Goal: Task Accomplishment & Management: Manage account settings

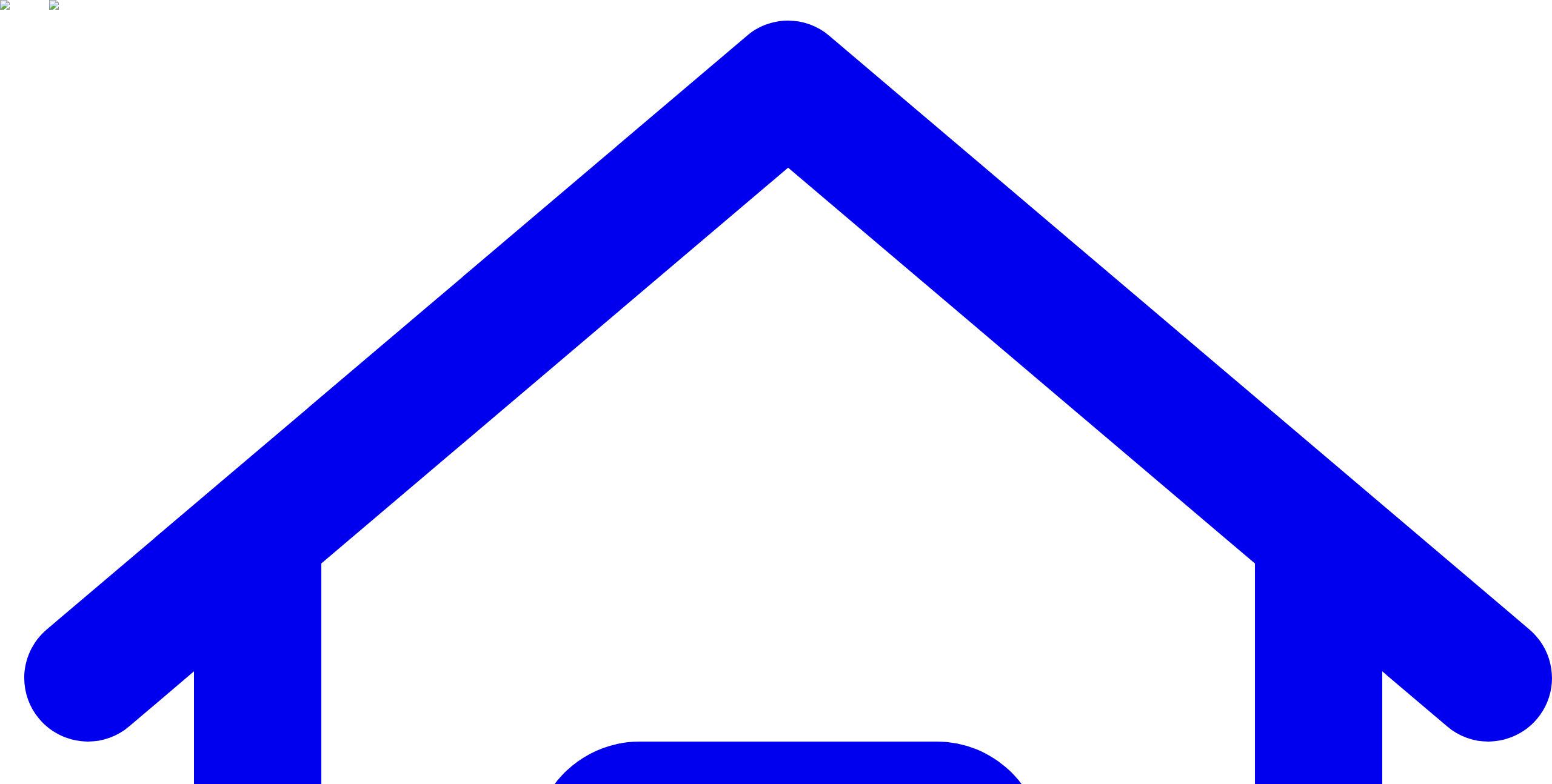
type input "***"
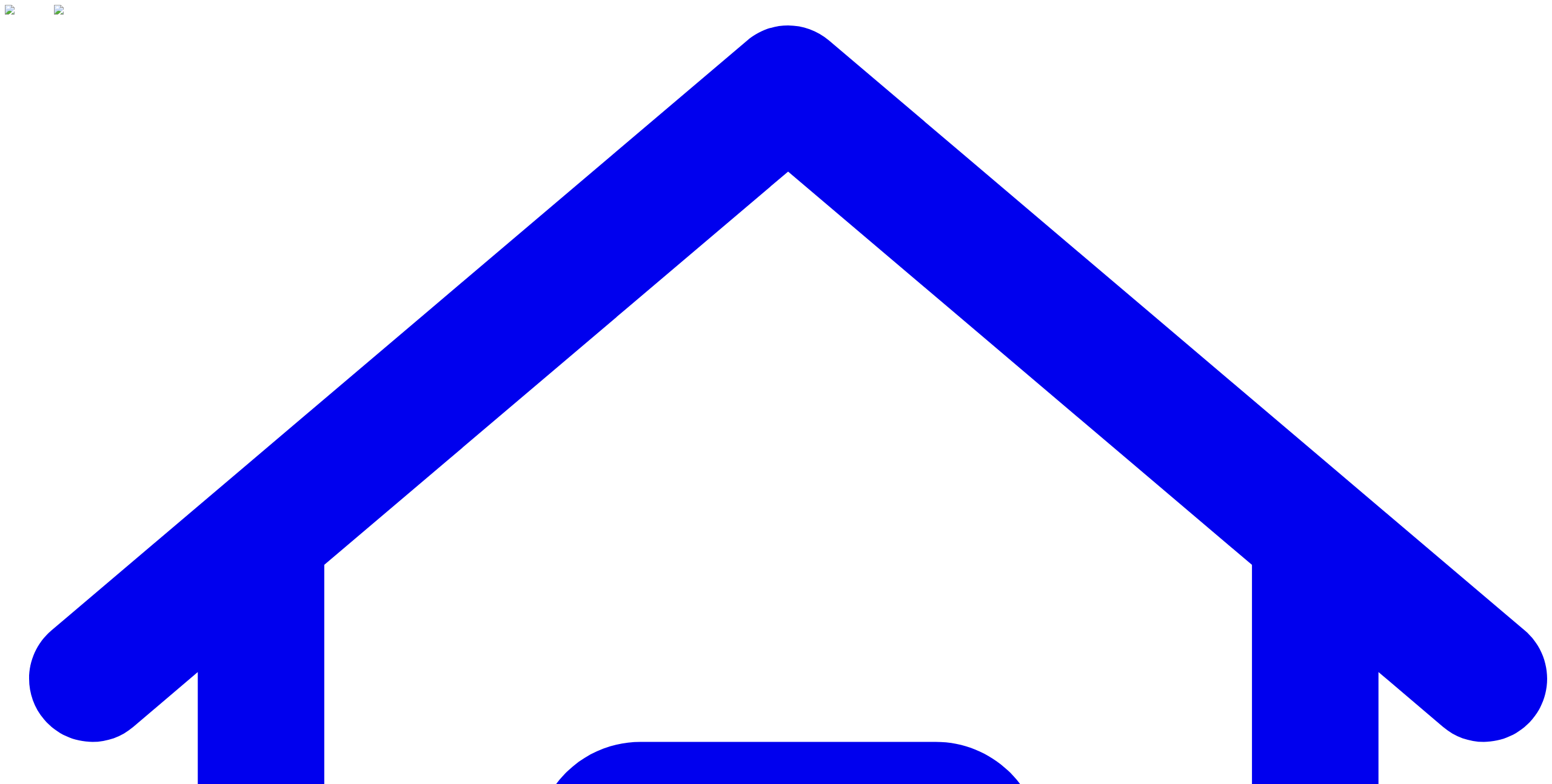
drag, startPoint x: 615, startPoint y: 378, endPoint x: 569, endPoint y: 368, distance: 47.1
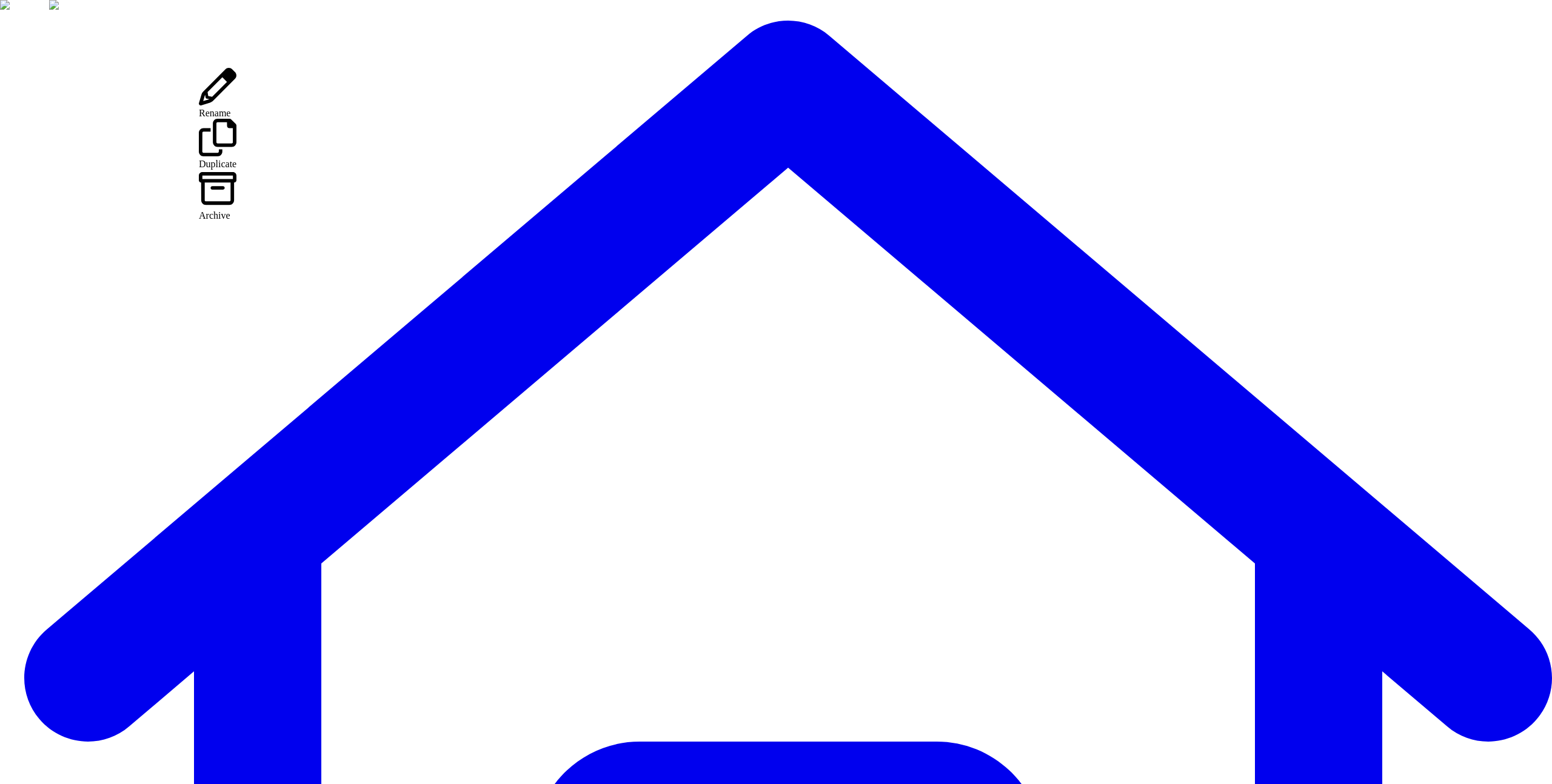
click at [234, 170] on div "Archive" at bounding box center [217, 195] width 37 height 51
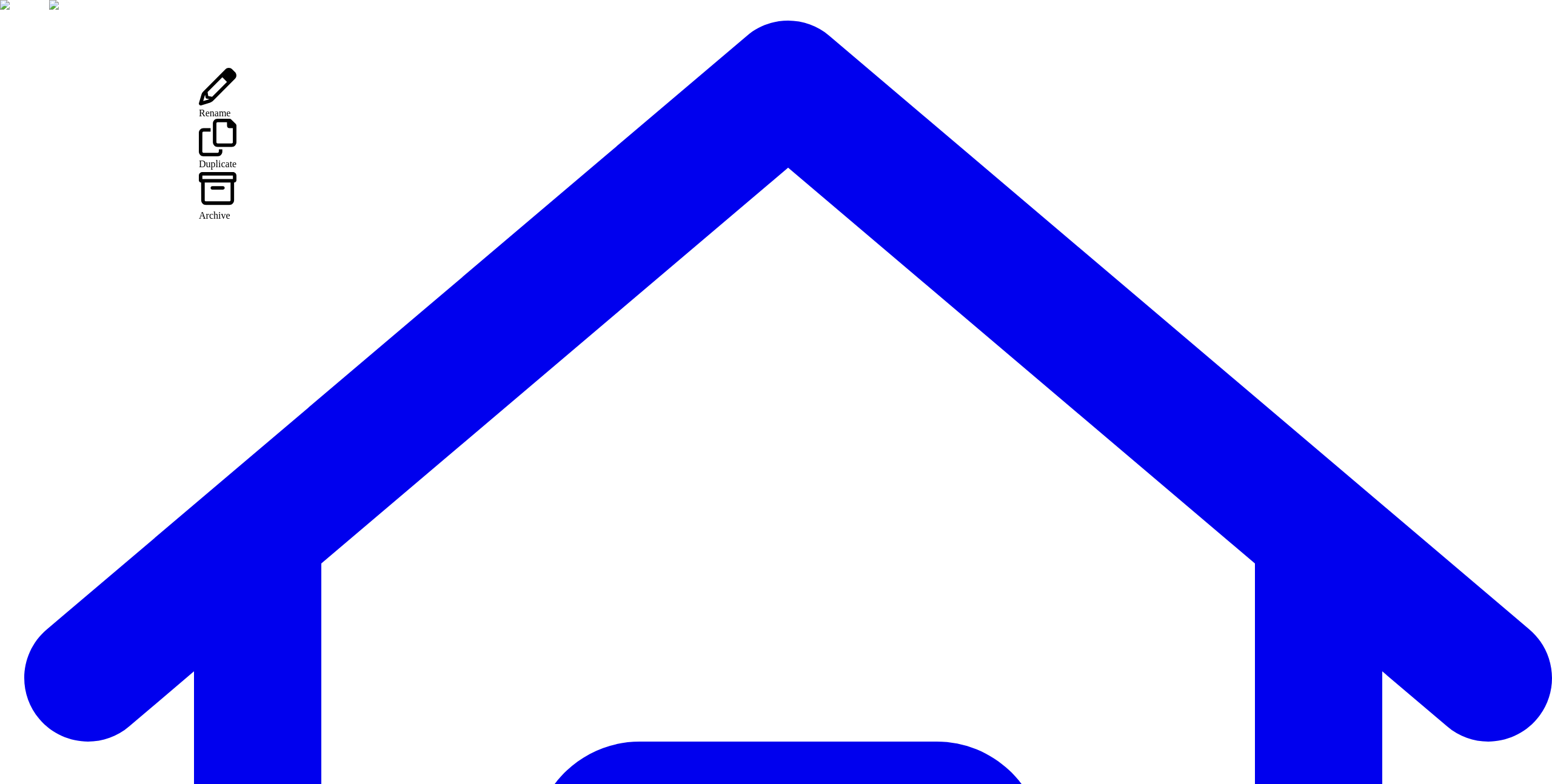
drag, startPoint x: 241, startPoint y: 128, endPoint x: 176, endPoint y: 129, distance: 65.0
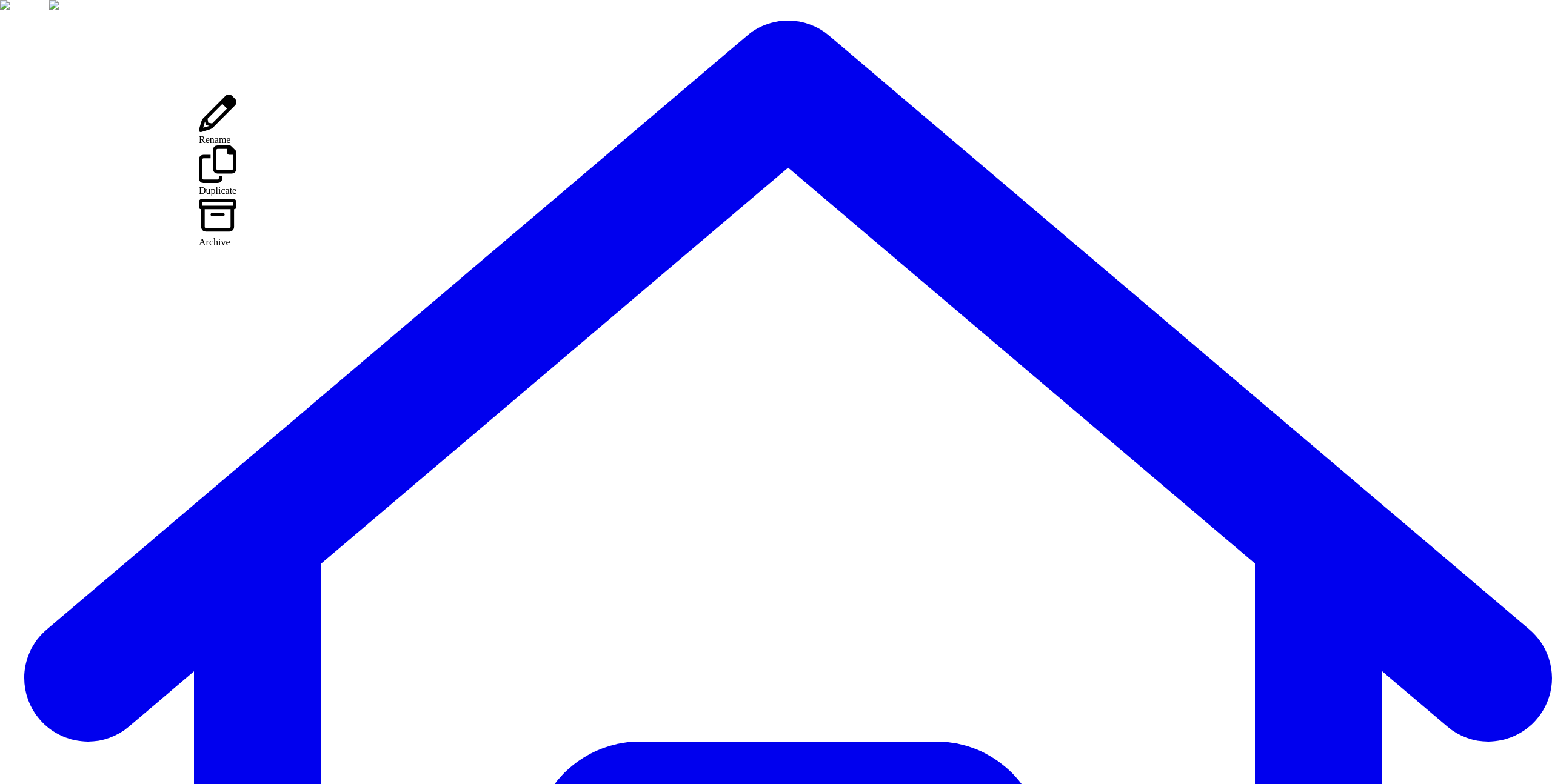
click at [236, 197] on div "Archive" at bounding box center [217, 222] width 37 height 51
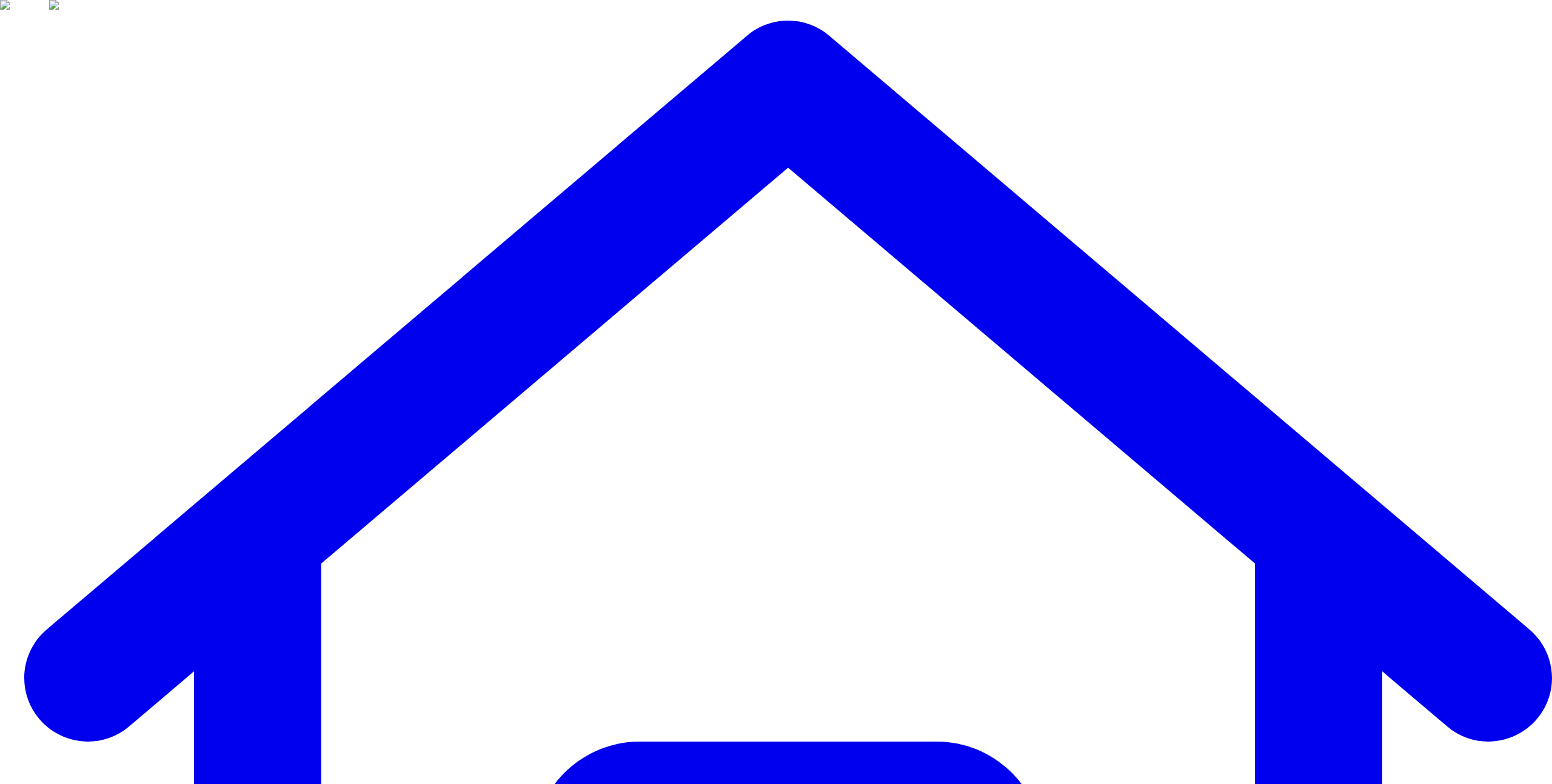
drag, startPoint x: 909, startPoint y: 448, endPoint x: 887, endPoint y: 487, distance: 44.8
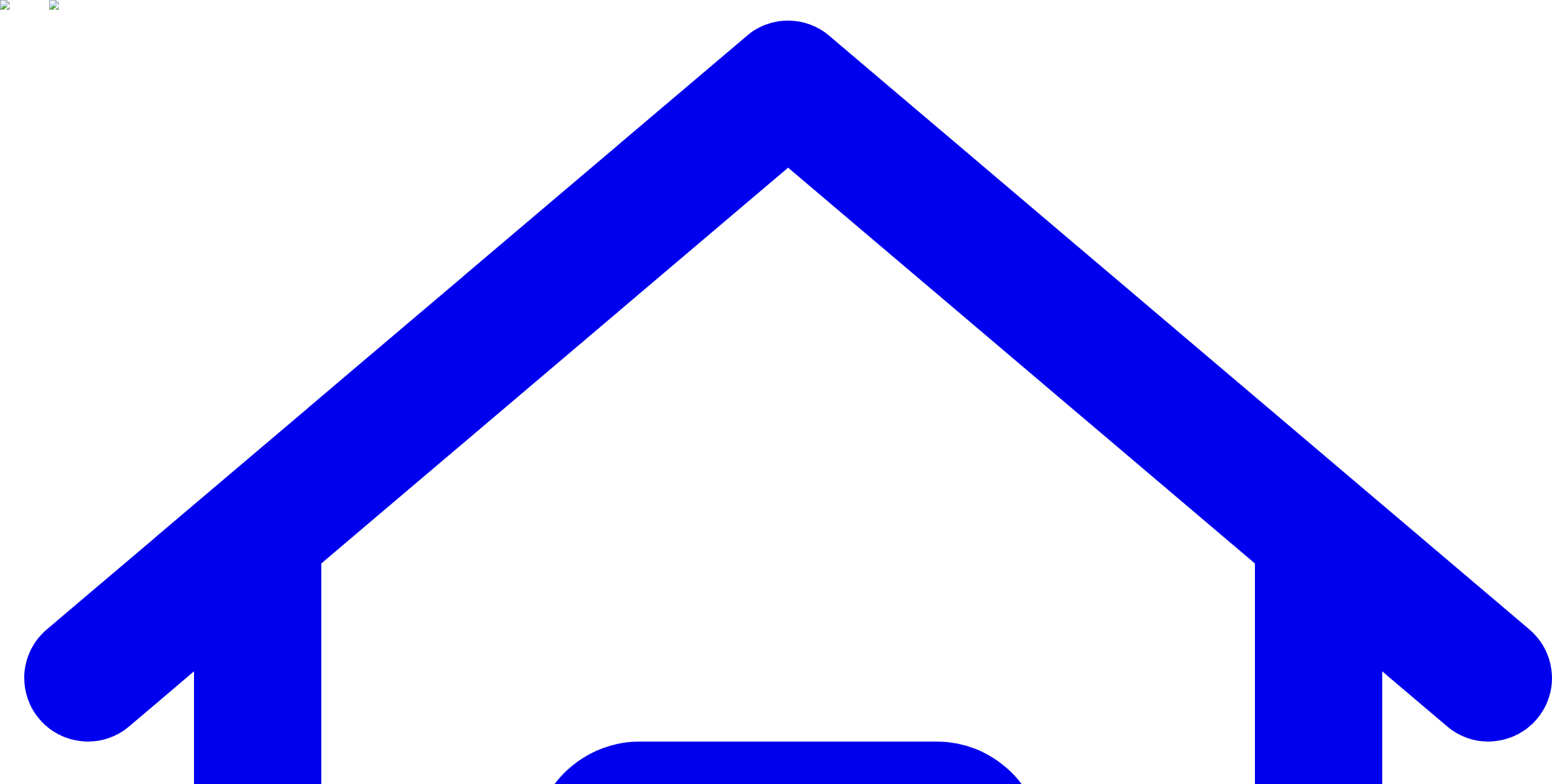
drag, startPoint x: 889, startPoint y: 459, endPoint x: 871, endPoint y: 533, distance: 76.2
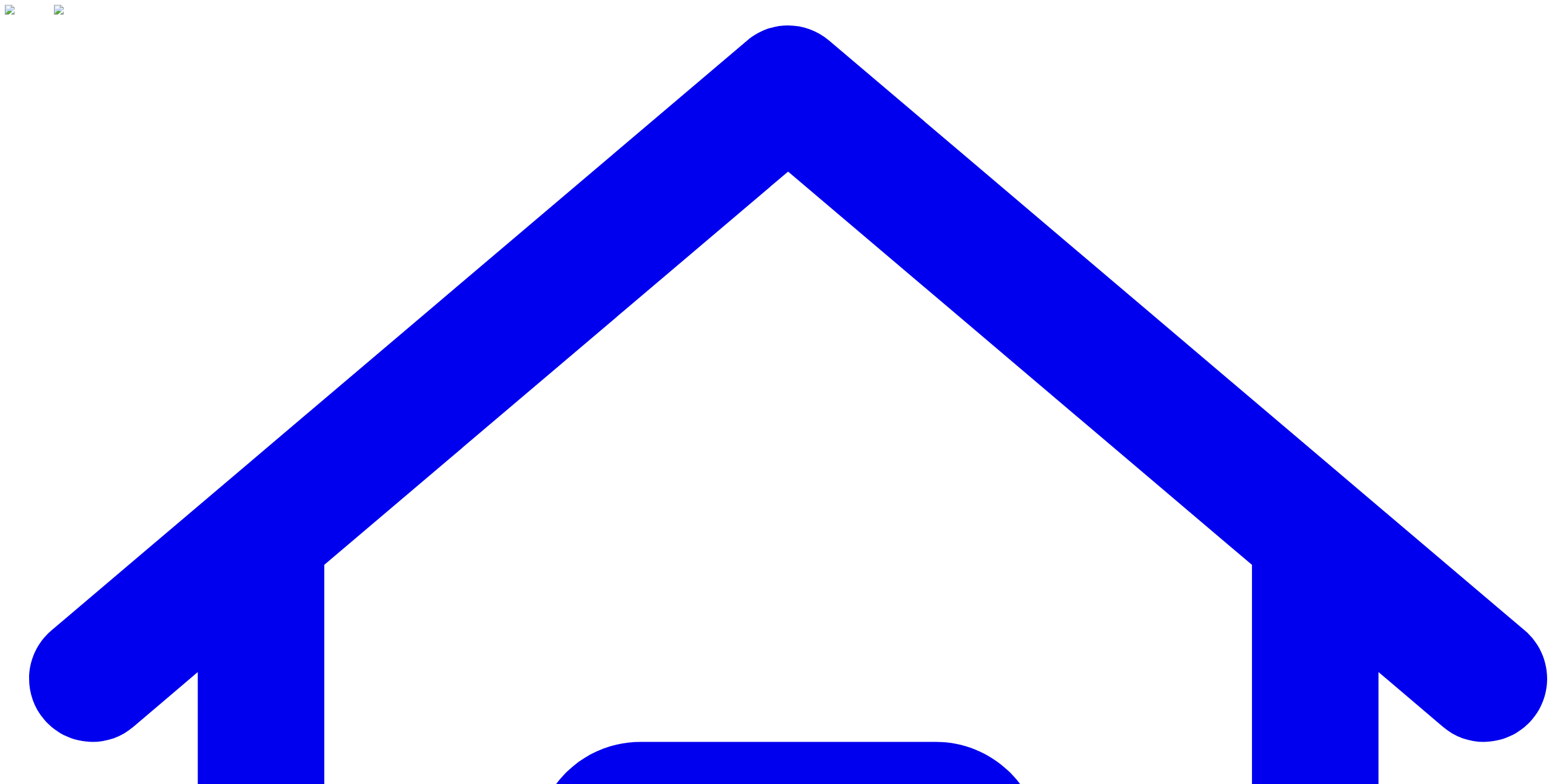
drag, startPoint x: 250, startPoint y: 218, endPoint x: 262, endPoint y: 117, distance: 101.7
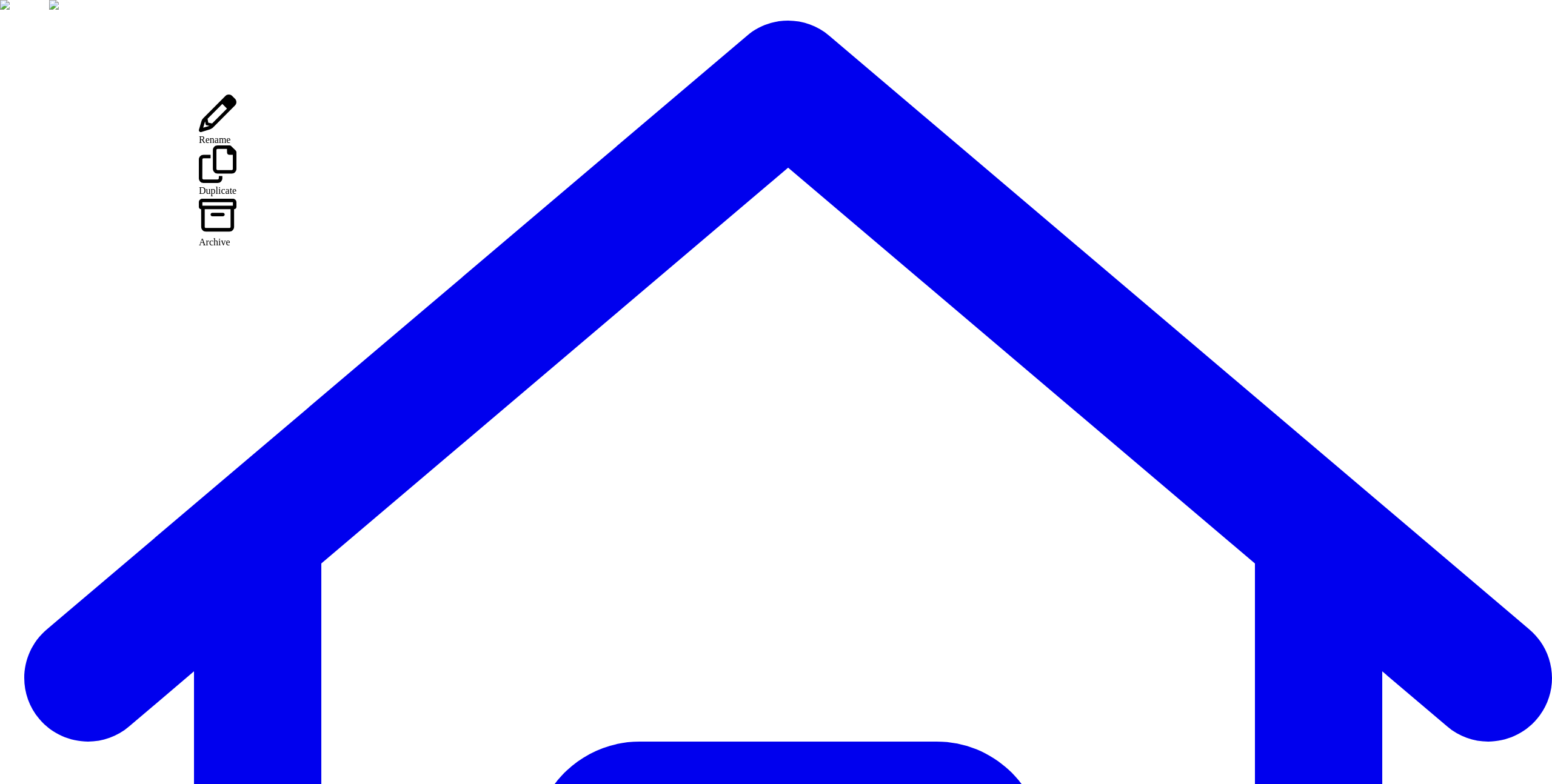
click at [236, 197] on div "Archive" at bounding box center [217, 222] width 37 height 51
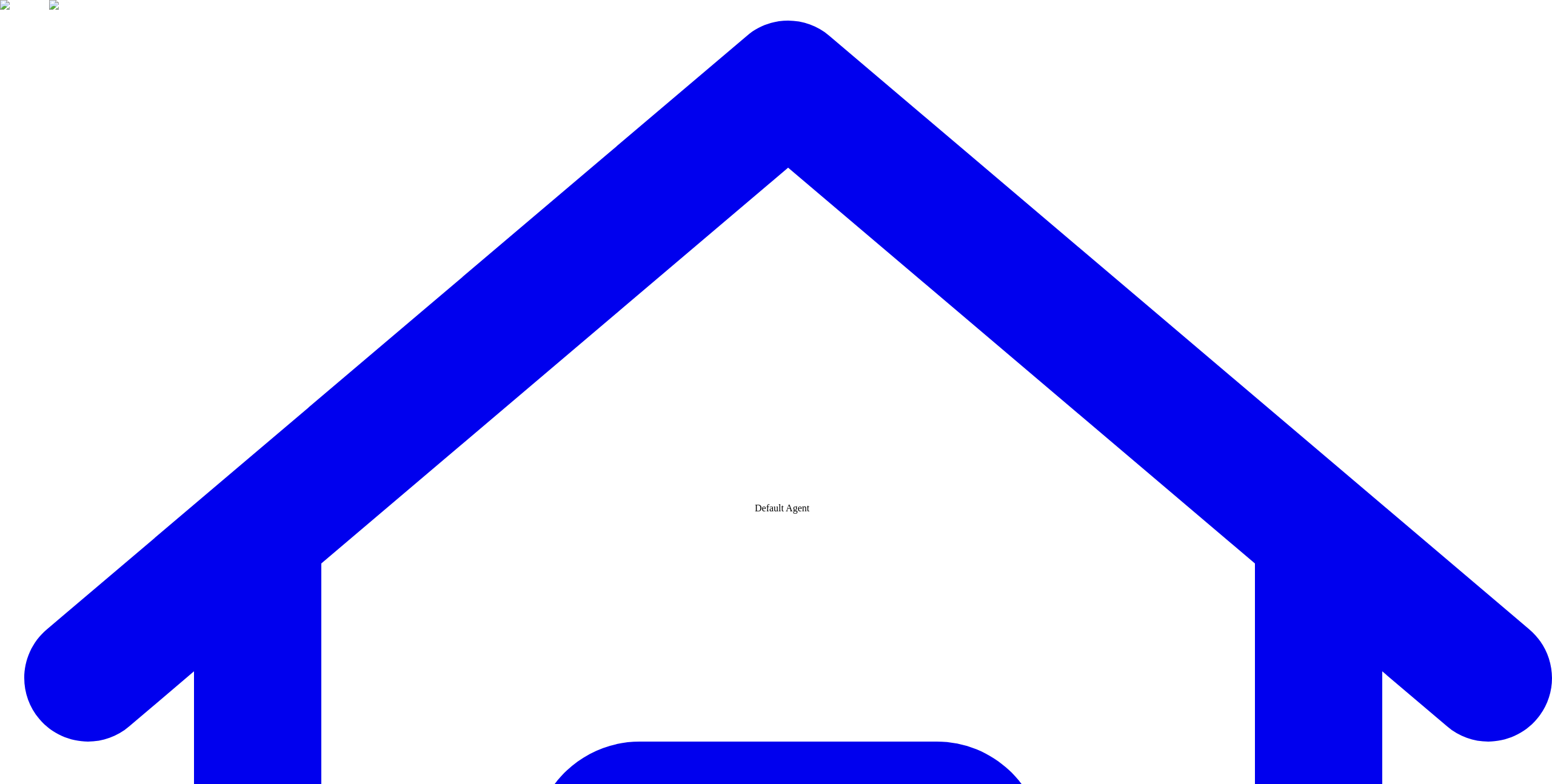
drag, startPoint x: 782, startPoint y: 495, endPoint x: 870, endPoint y: 509, distance: 89.1
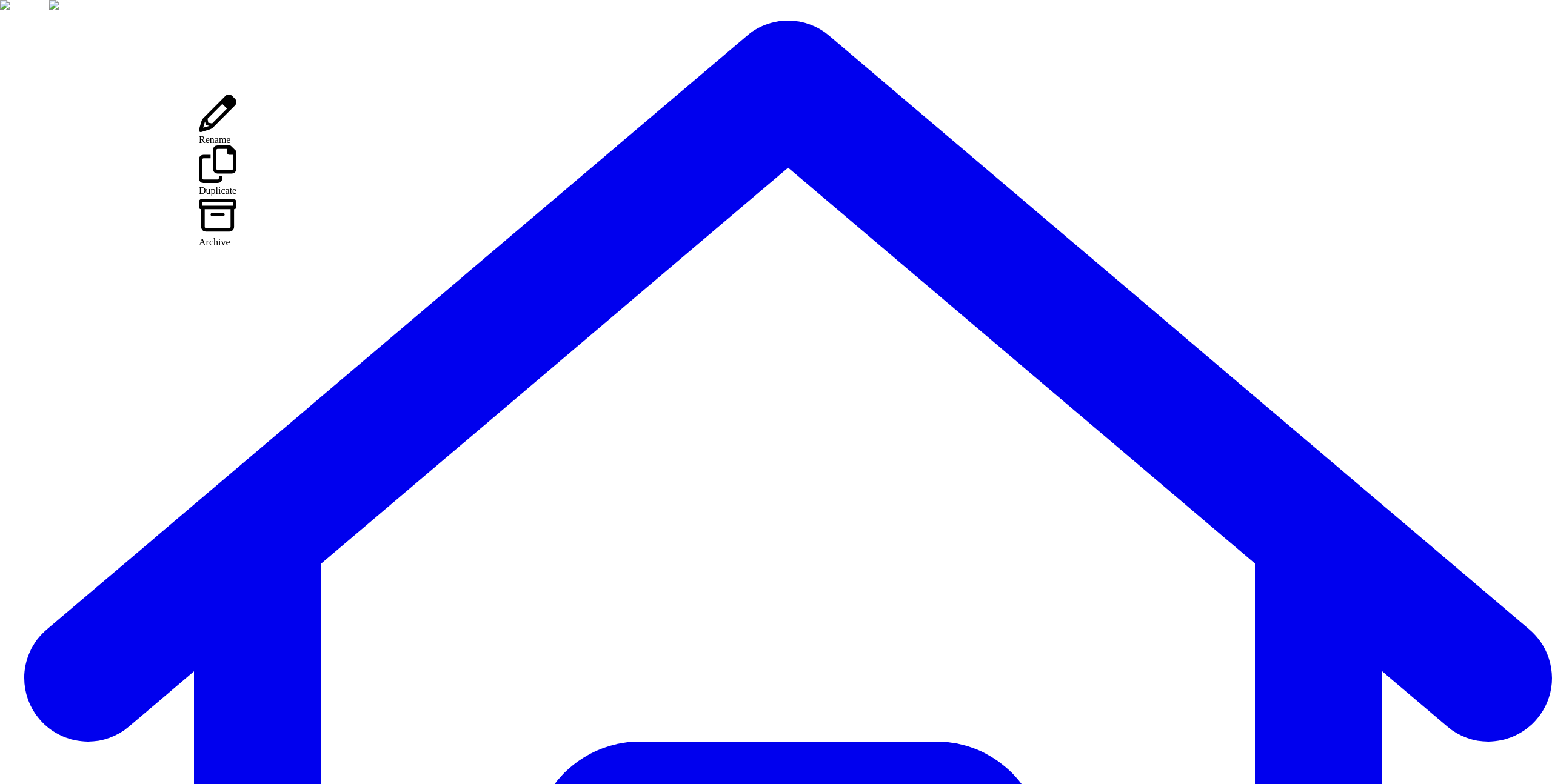
click at [236, 197] on div "Archive" at bounding box center [217, 222] width 37 height 51
click at [809, 514] on div "Default Agent" at bounding box center [782, 508] width 54 height 11
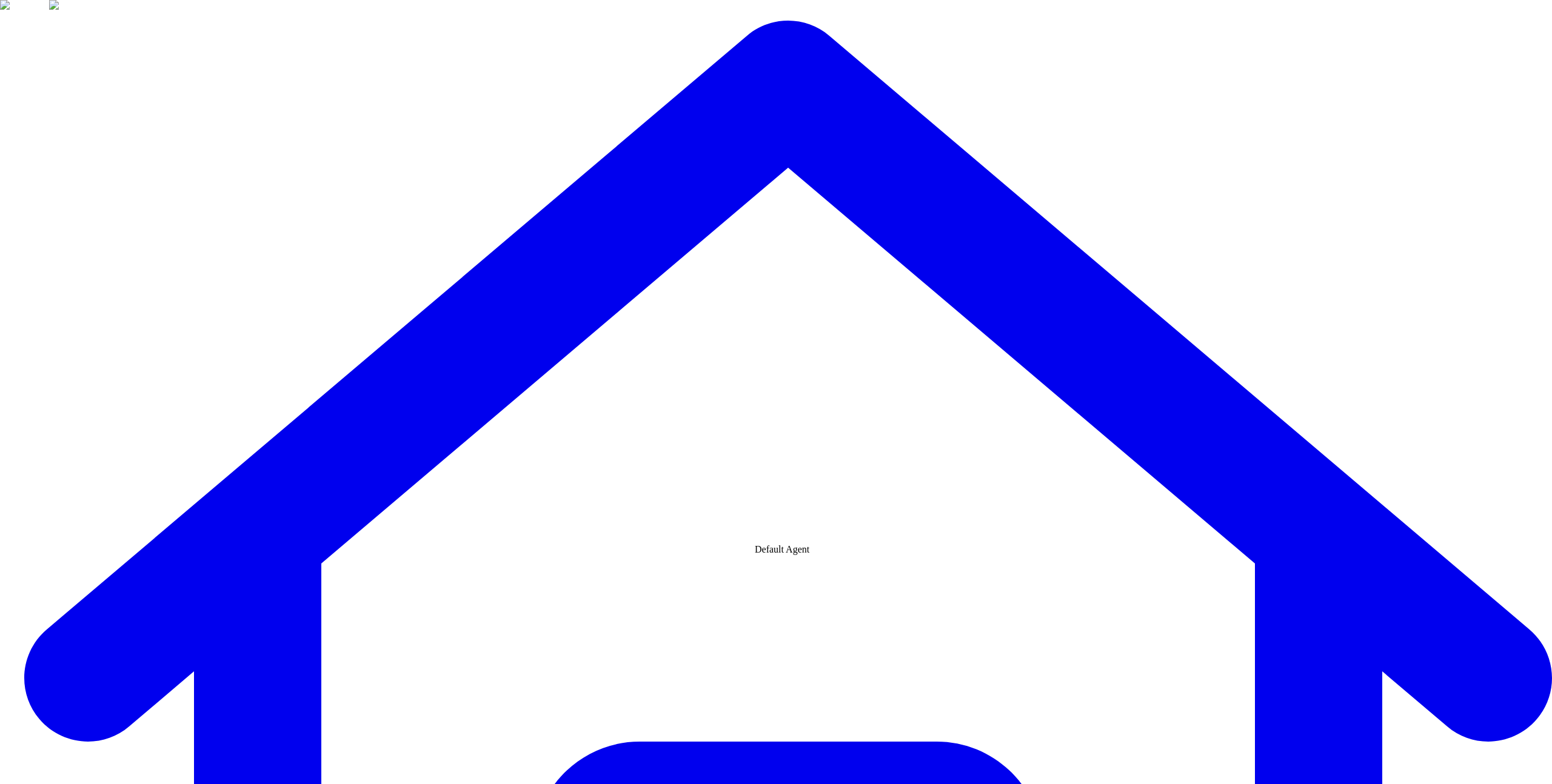
drag, startPoint x: 833, startPoint y: 552, endPoint x: 825, endPoint y: 556, distance: 8.9
click at [809, 552] on div "Default Agent" at bounding box center [782, 549] width 54 height 11
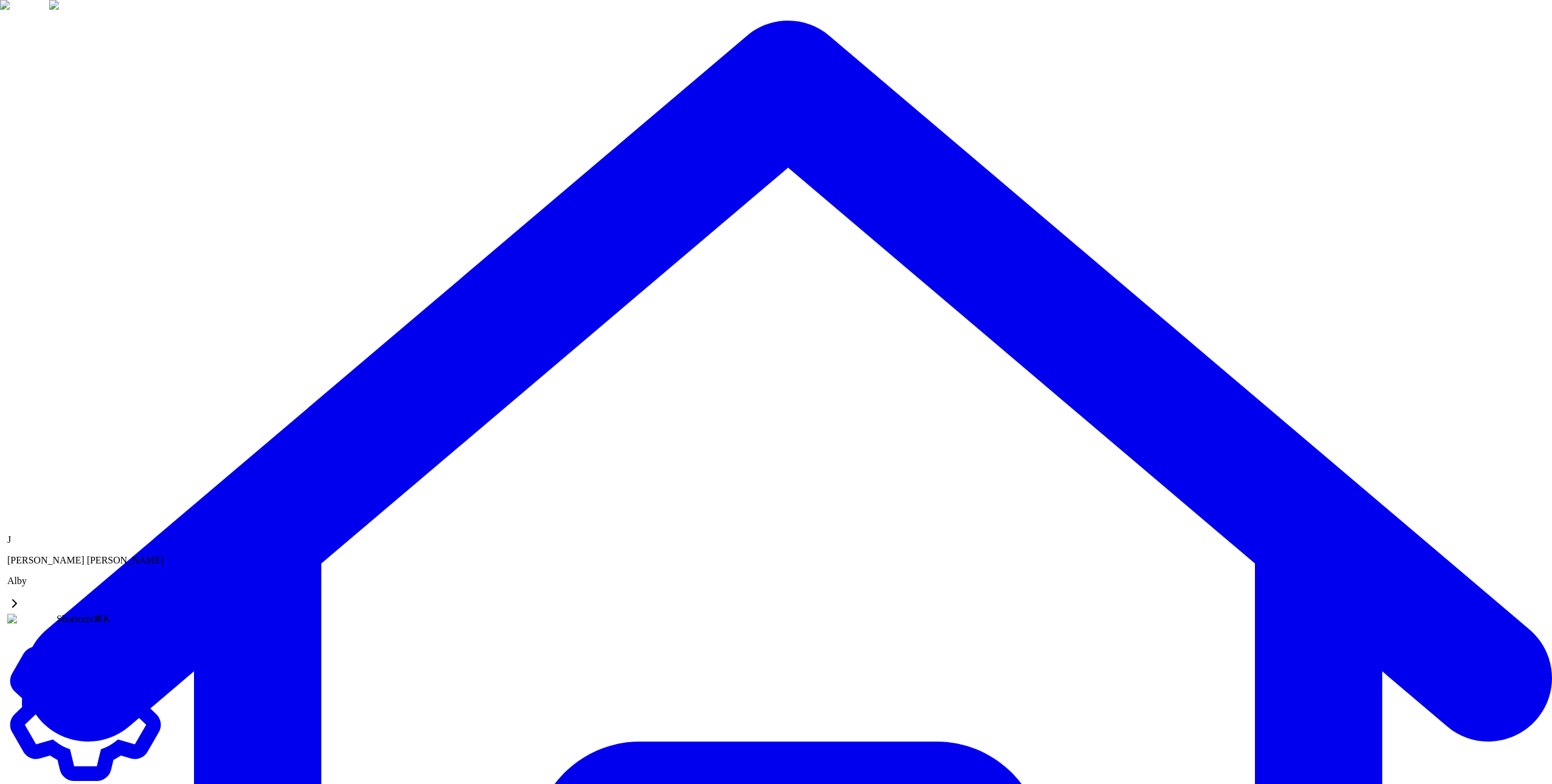
click at [113, 773] on link "Settings" at bounding box center [85, 783] width 156 height 21
